Goal: Information Seeking & Learning: Understand process/instructions

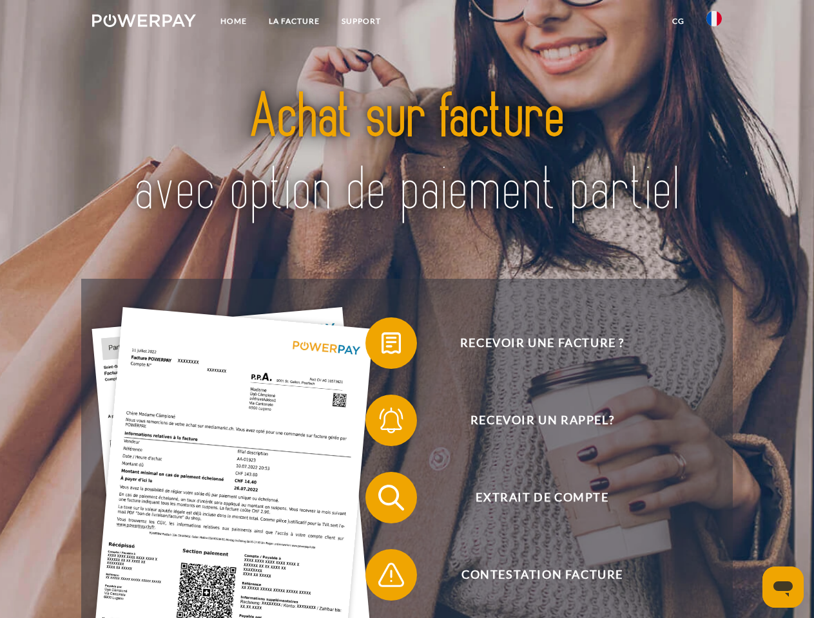
click at [144, 23] on img at bounding box center [144, 20] width 104 height 13
click at [714, 23] on img at bounding box center [713, 18] width 15 height 15
click at [678, 21] on link "CG" at bounding box center [678, 21] width 34 height 23
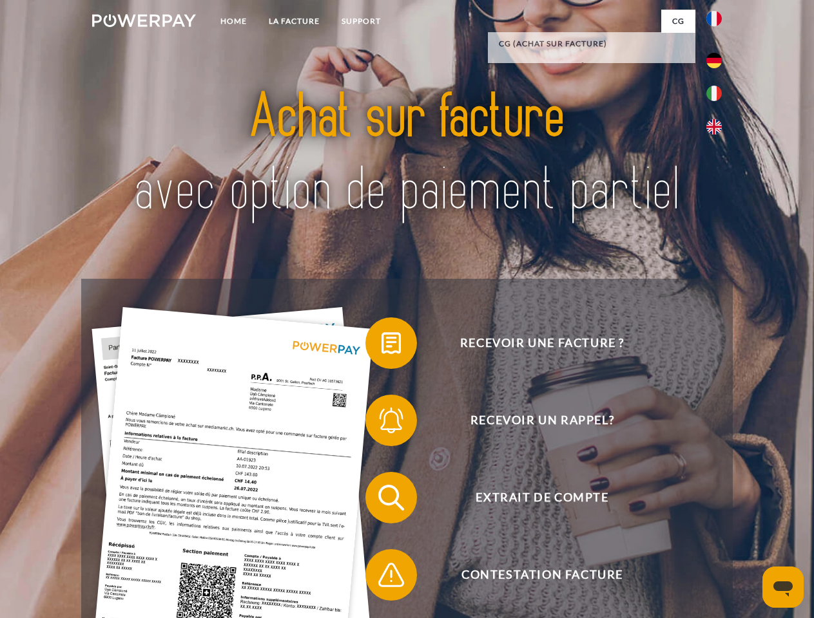
click at [381, 346] on span at bounding box center [372, 343] width 64 height 64
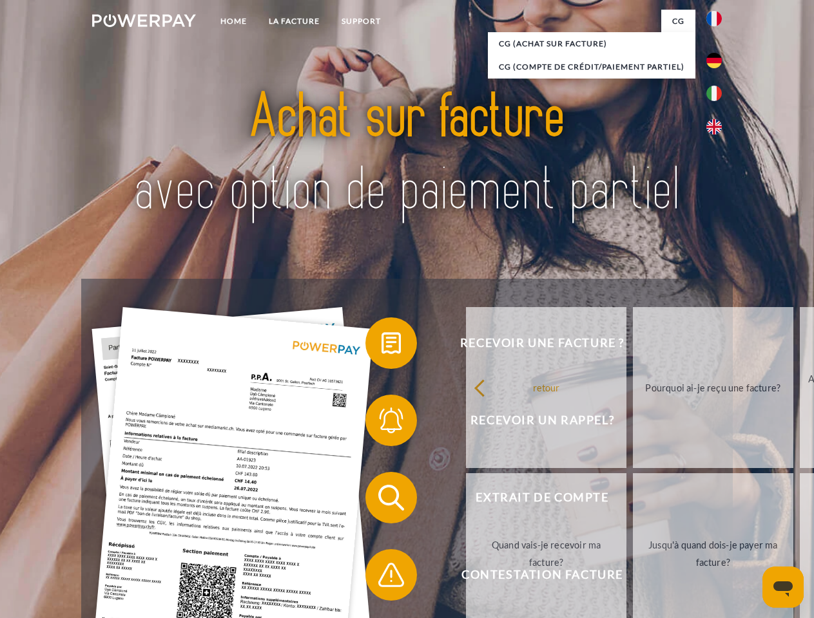
click at [453, 423] on div "retour Pourquoi ai-je reçu une facture? Avez-vous reçu mes paiements, ai-je enc…" at bounding box center [713, 471] width 521 height 332
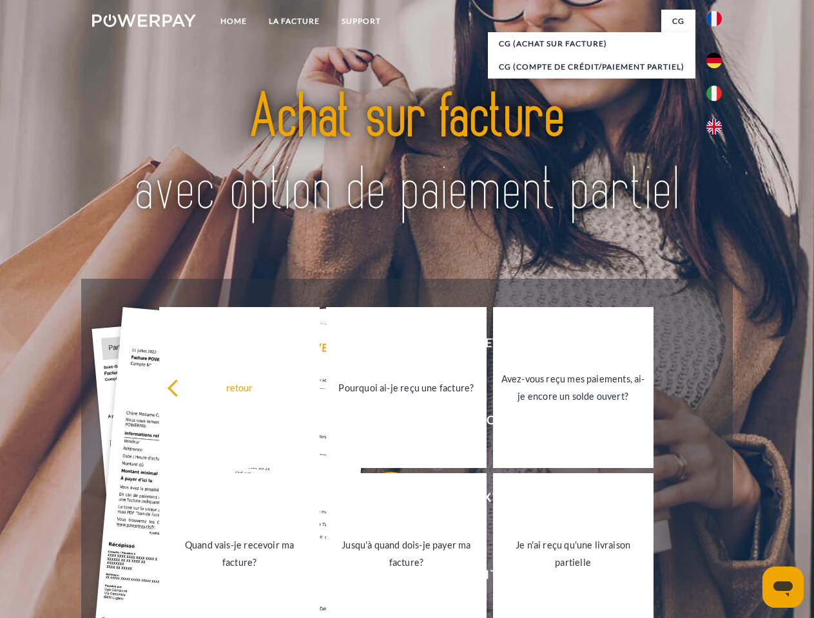
click at [381, 501] on link "Jusqu'à quand dois-je payer ma facture?" at bounding box center [406, 554] width 160 height 161
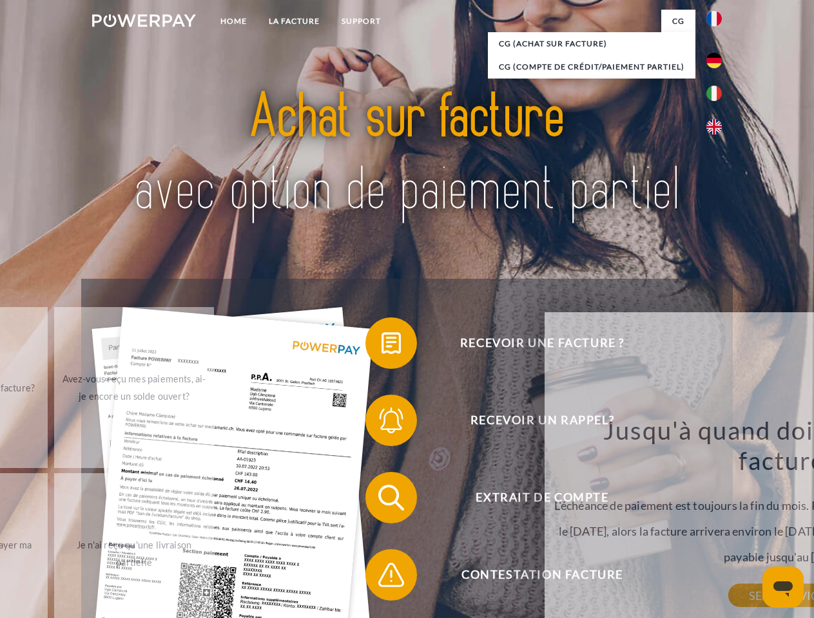
click at [381, 578] on span at bounding box center [372, 575] width 64 height 64
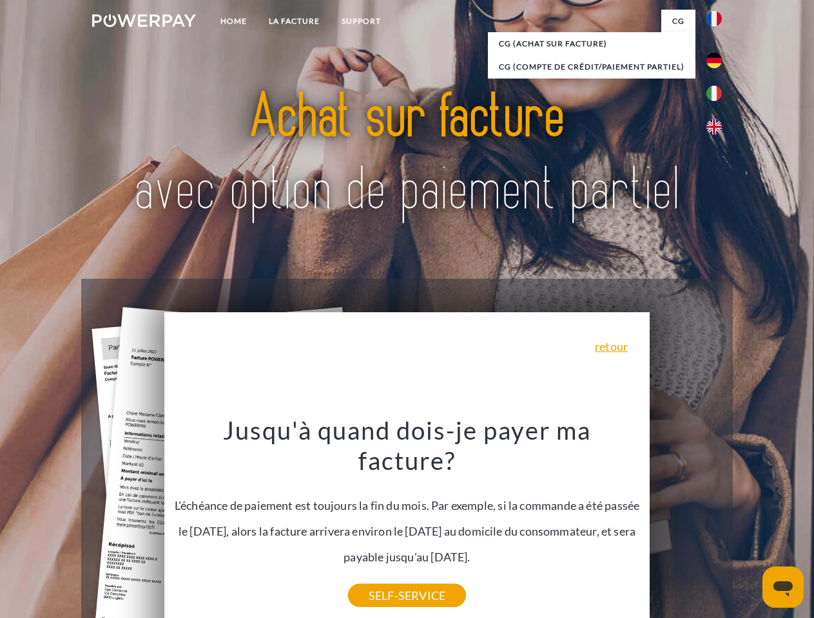
click at [783, 588] on icon "Ouvrir la fenêtre de messagerie" at bounding box center [782, 589] width 19 height 15
